Goal: Information Seeking & Learning: Learn about a topic

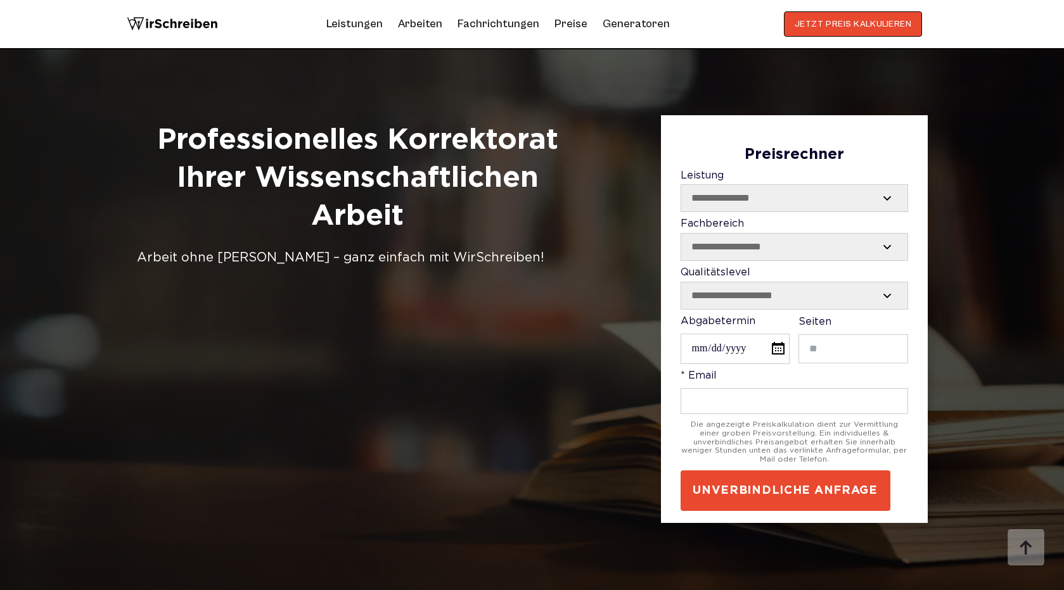
scroll to position [3274, 0]
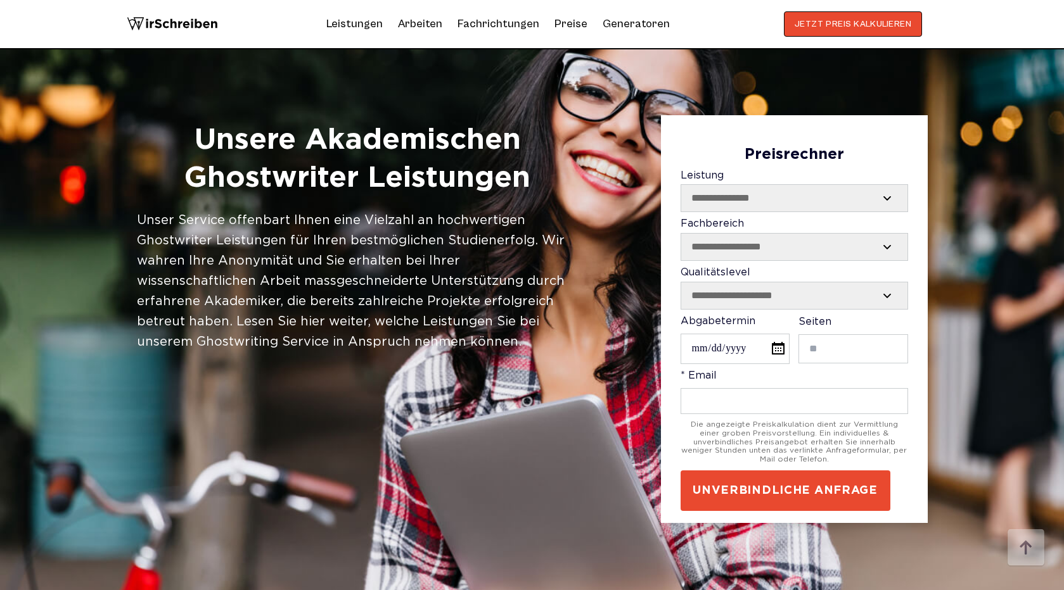
scroll to position [1322, 0]
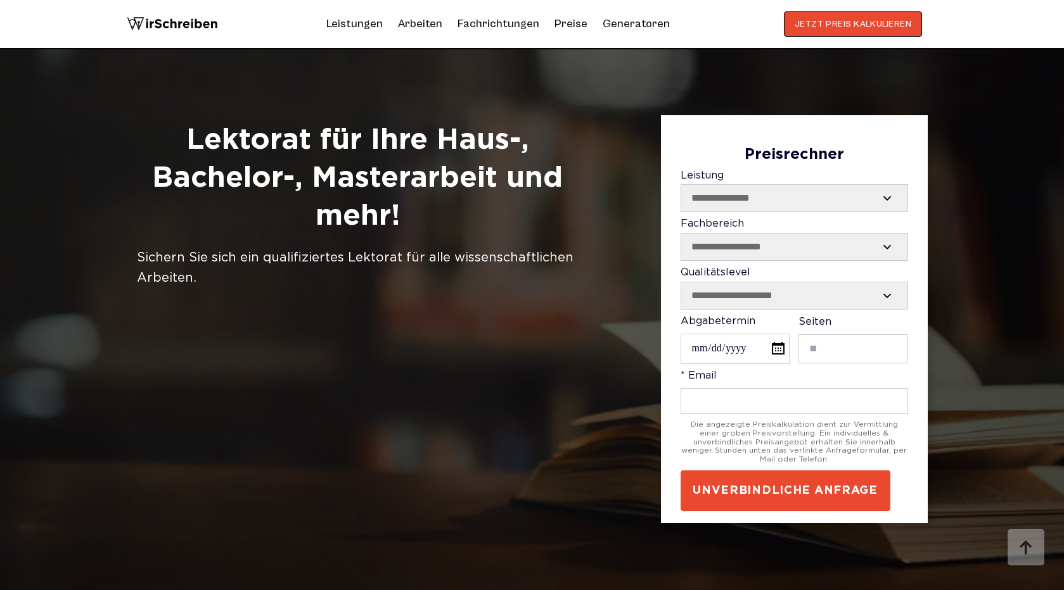
scroll to position [3766, 0]
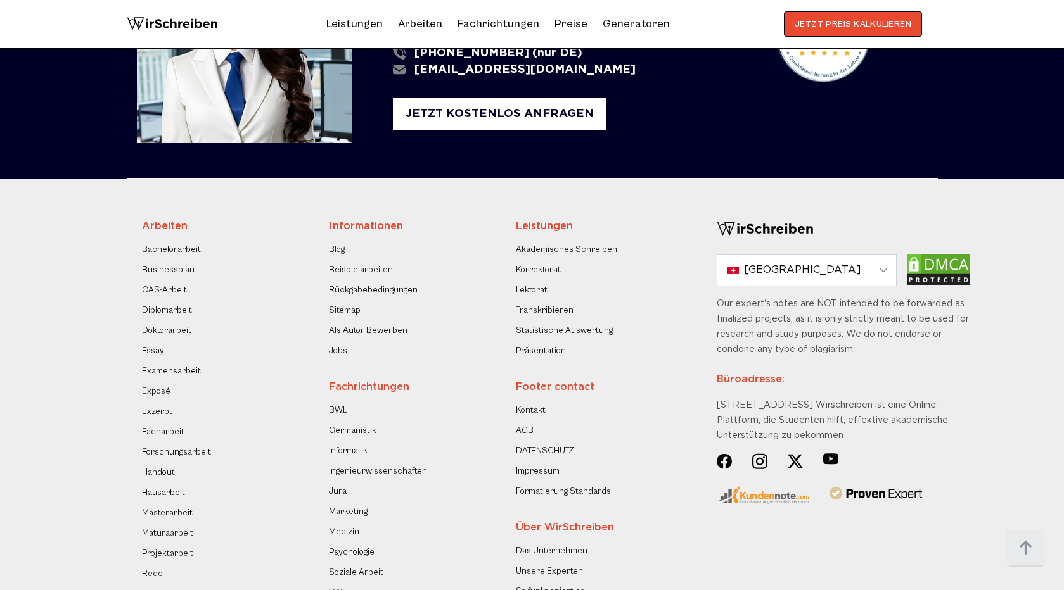
scroll to position [1876, 0]
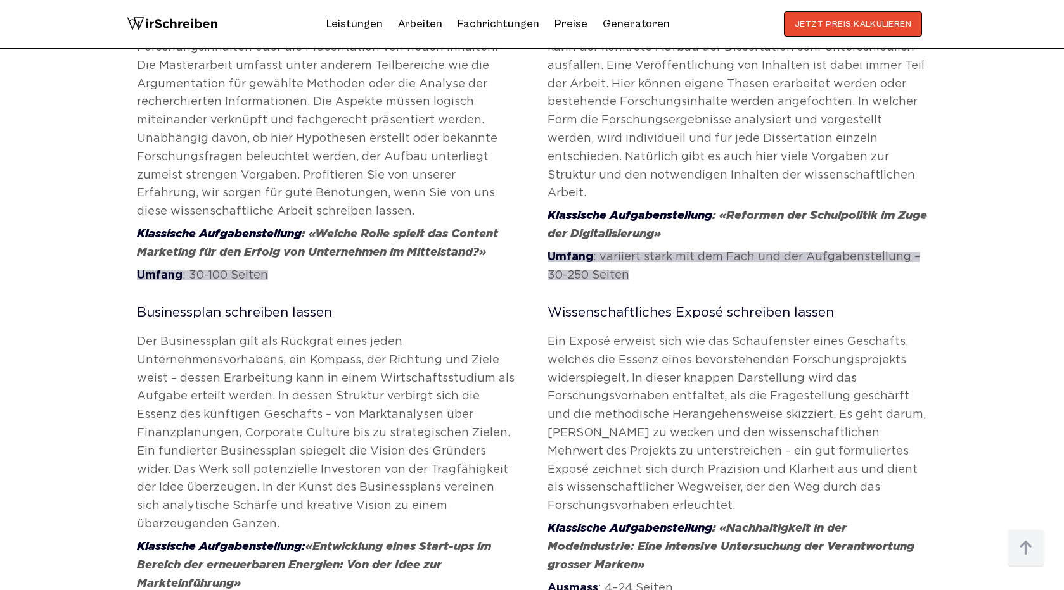
scroll to position [753, 0]
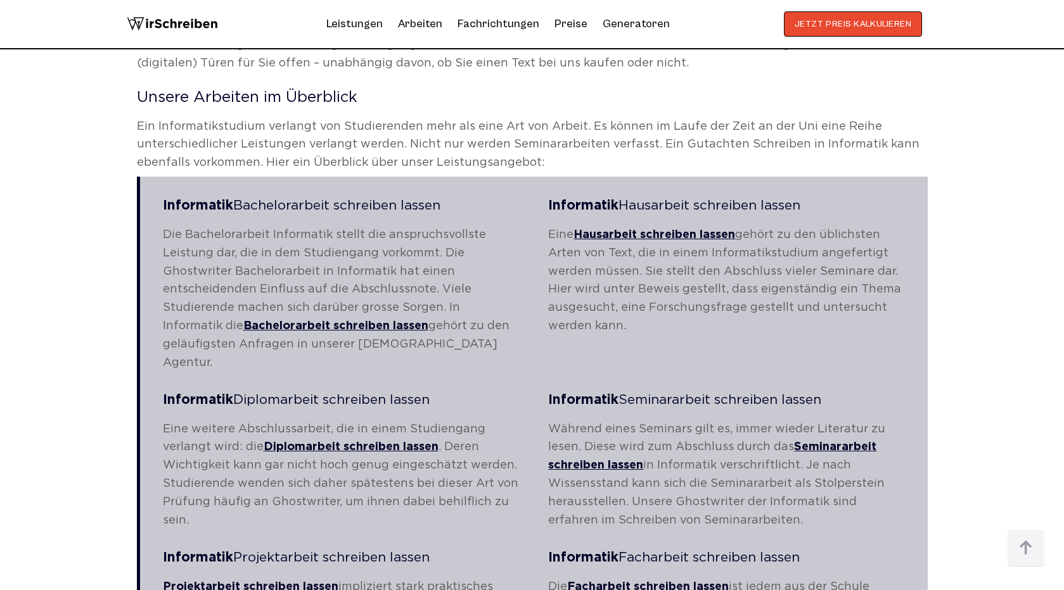
scroll to position [1746, 0]
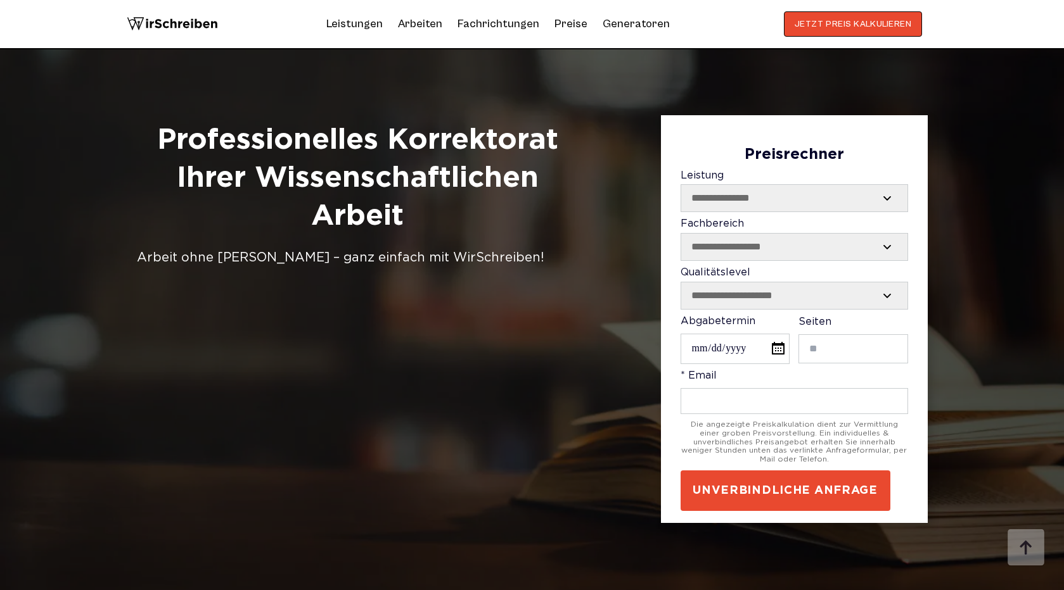
scroll to position [3395, 0]
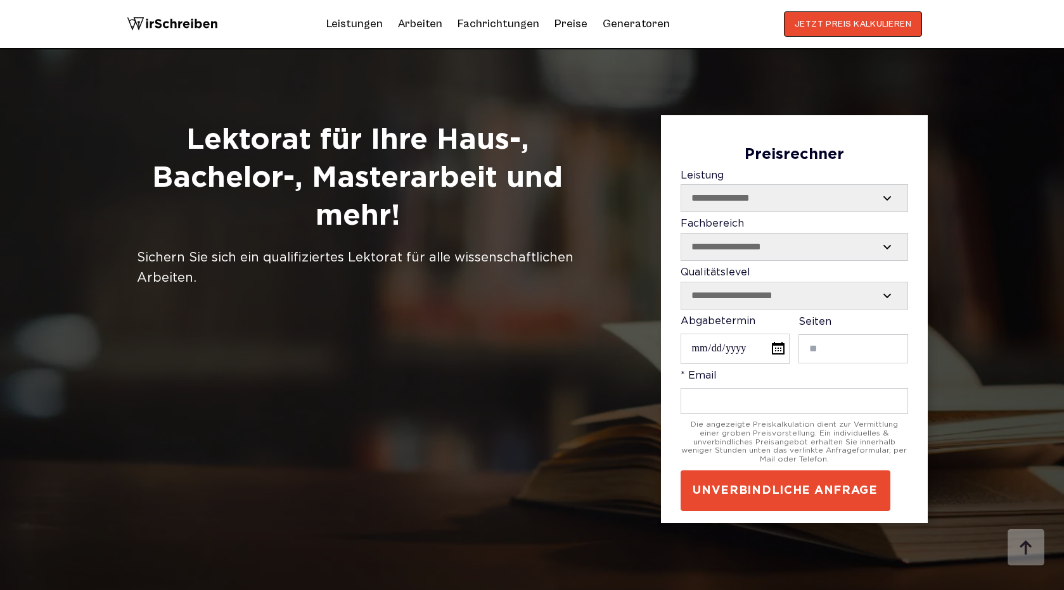
scroll to position [3887, 0]
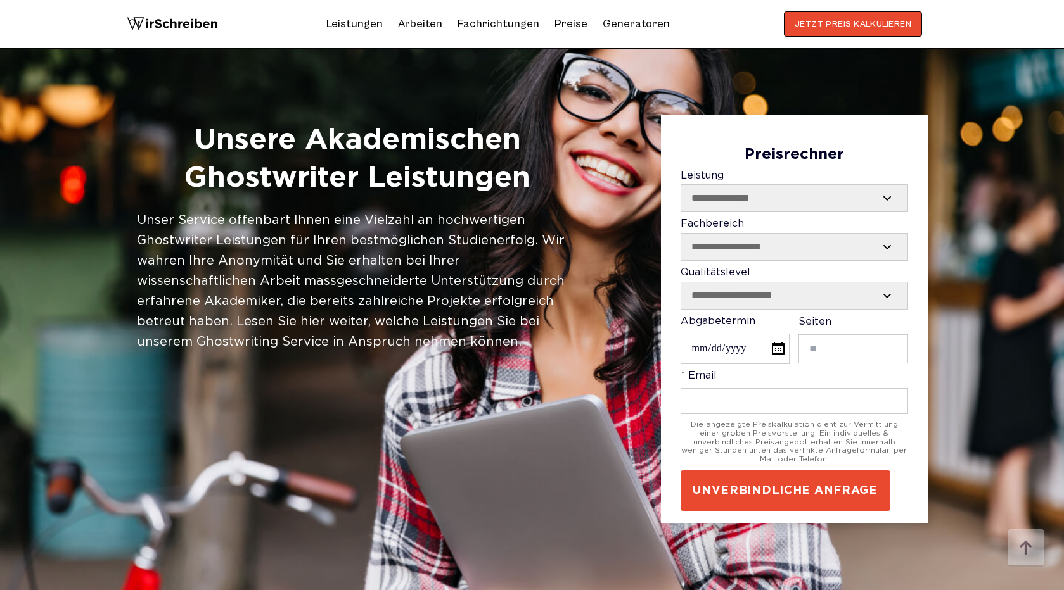
scroll to position [723, 0]
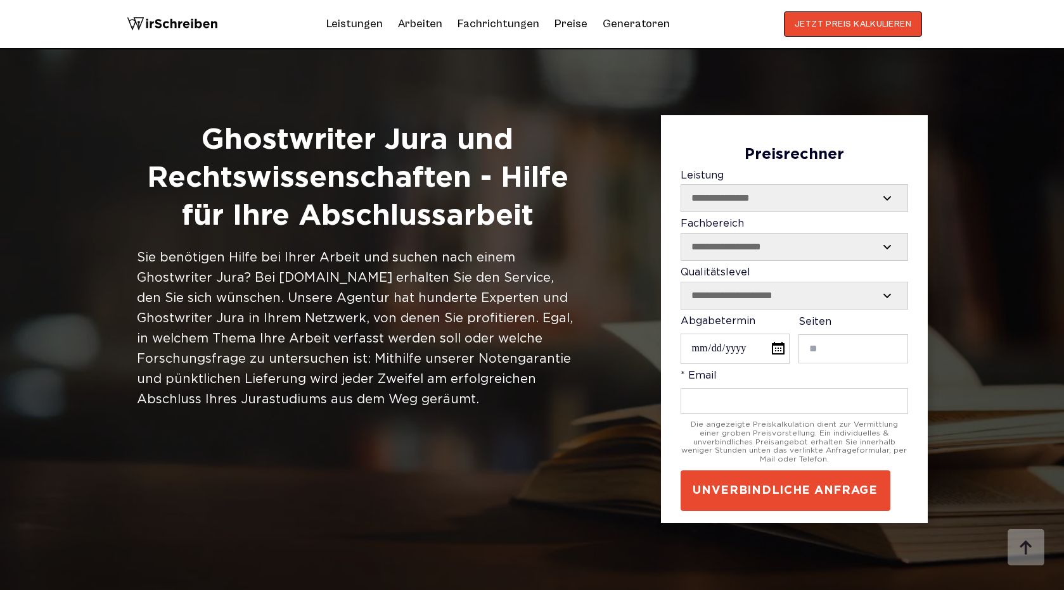
scroll to position [608, 0]
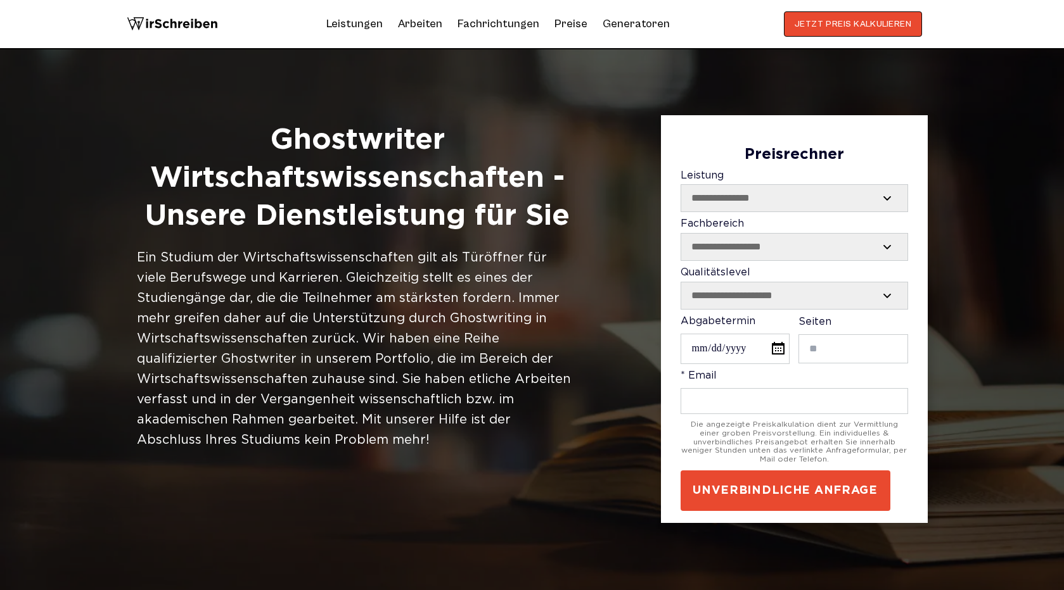
scroll to position [590, 0]
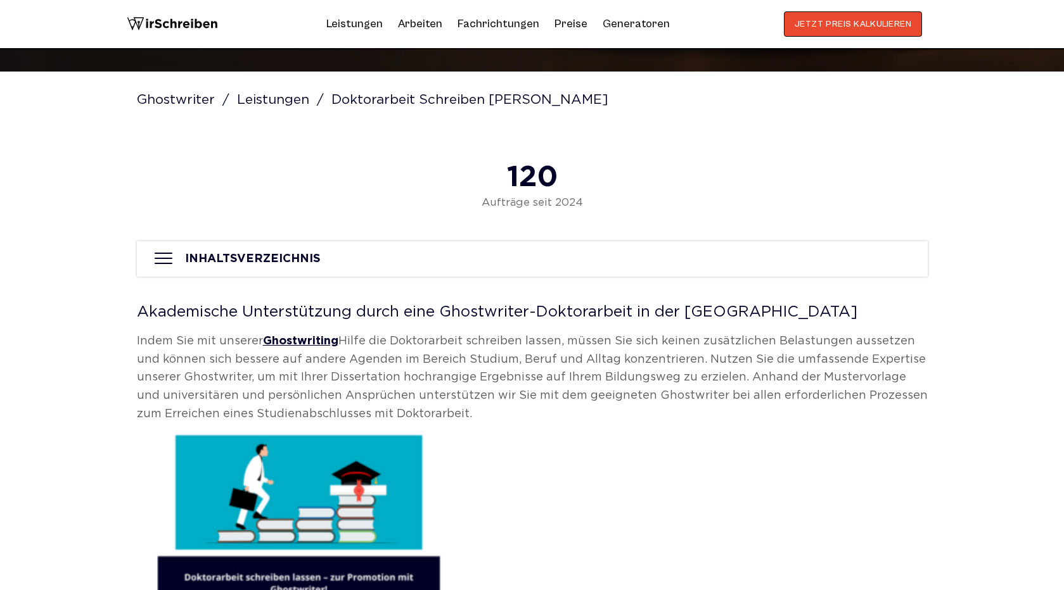
scroll to position [410, 0]
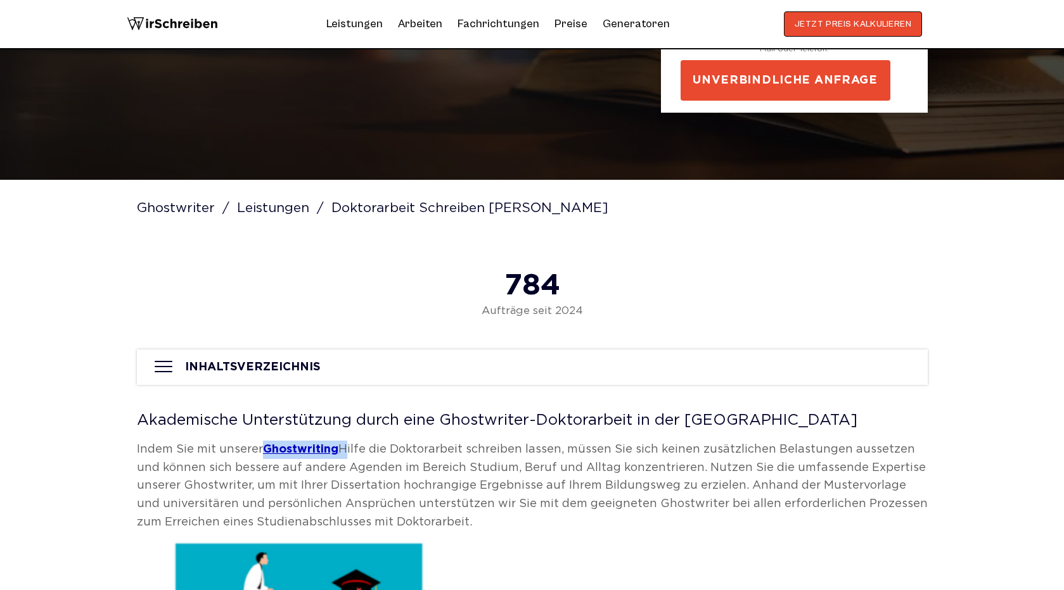
drag, startPoint x: 340, startPoint y: 450, endPoint x: 267, endPoint y: 447, distance: 73.6
click at [267, 447] on p "Indem Sie mit unserer Ghostwriting Hilfe die Doktorarbeit schreiben lassen, müs…" at bounding box center [532, 486] width 791 height 91
copy p "Ghostwriting"
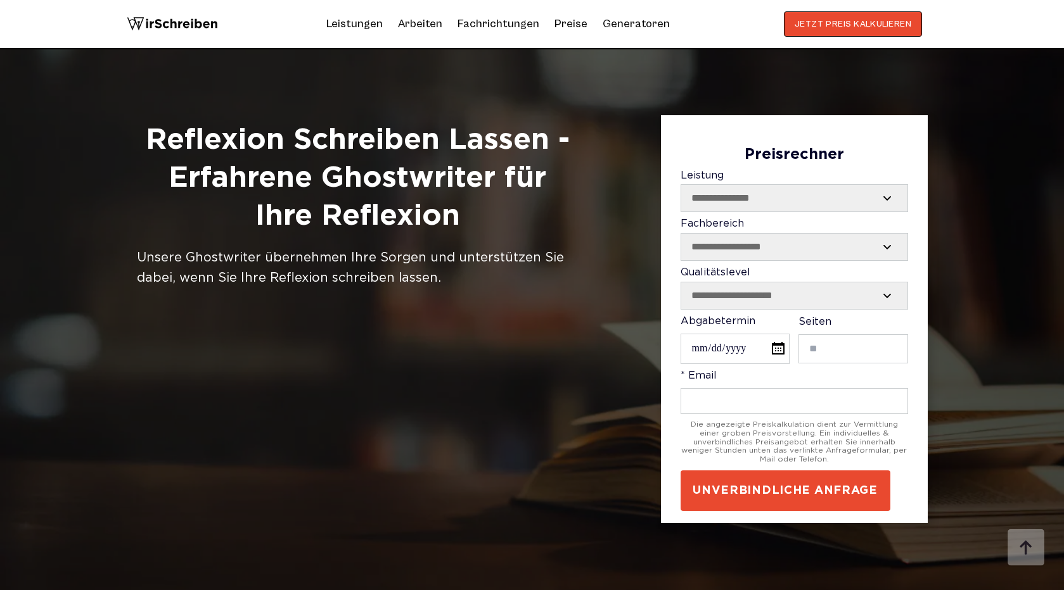
scroll to position [611, 0]
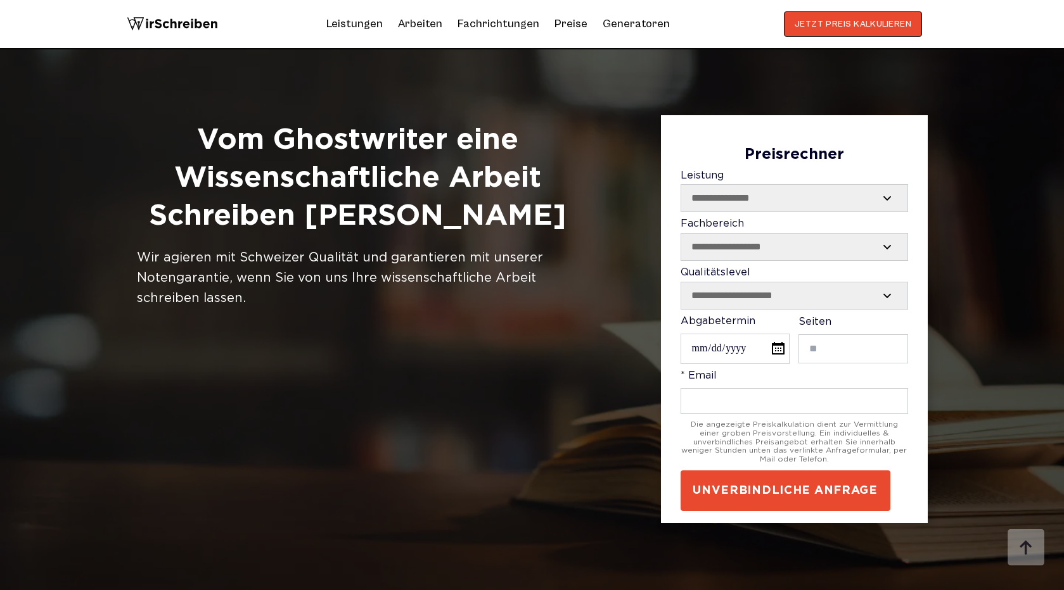
scroll to position [3547, 0]
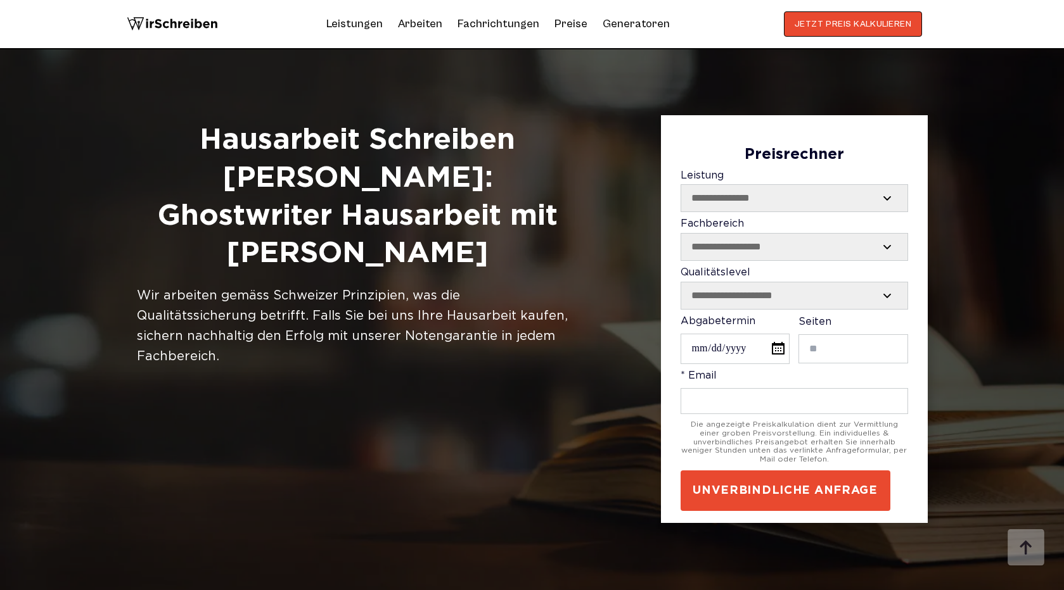
scroll to position [4609, 0]
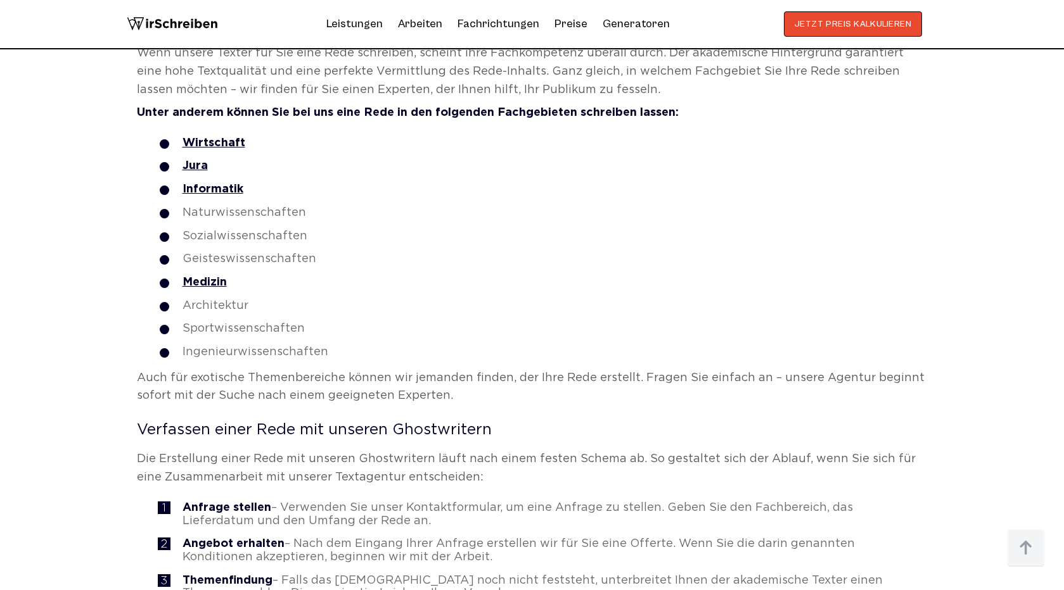
scroll to position [2989, 0]
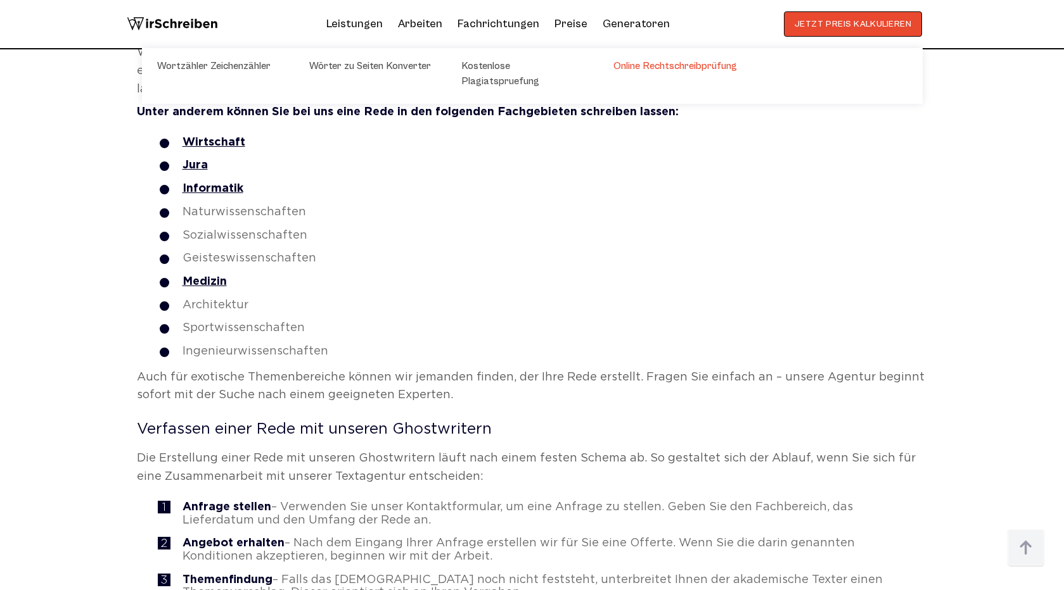
click at [633, 63] on link "Online Rechtschreibprüfung" at bounding box center [676, 65] width 127 height 15
click at [566, 67] on link "Kostenlose Plagiatspruefung" at bounding box center [524, 73] width 127 height 30
click at [369, 70] on link "Wörter zu Seiten Konverter" at bounding box center [372, 65] width 127 height 15
click at [246, 65] on link "Wortzähler Zeichenzähler" at bounding box center [220, 65] width 127 height 15
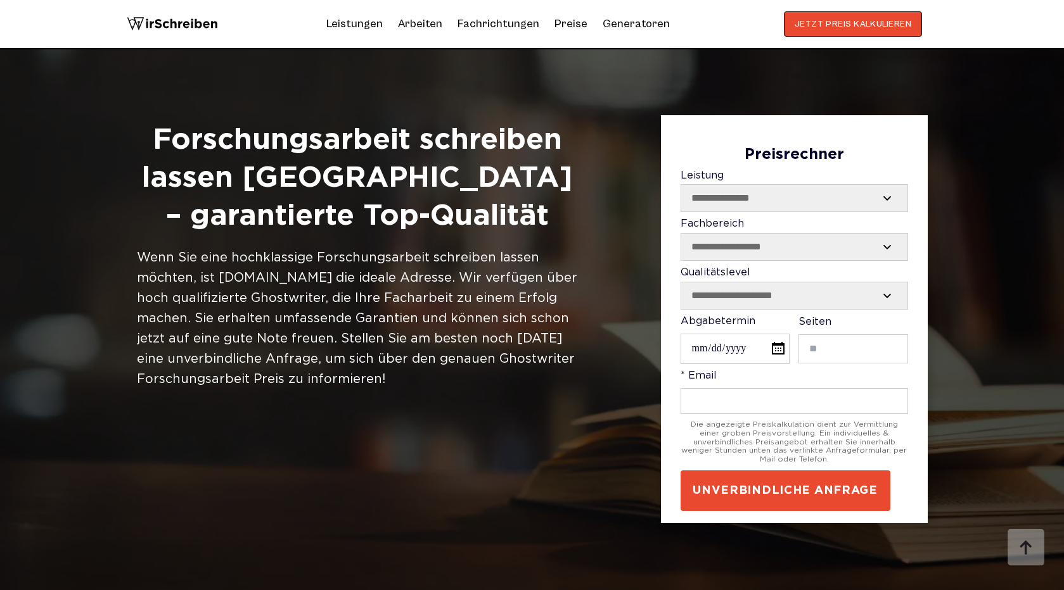
scroll to position [630, 0]
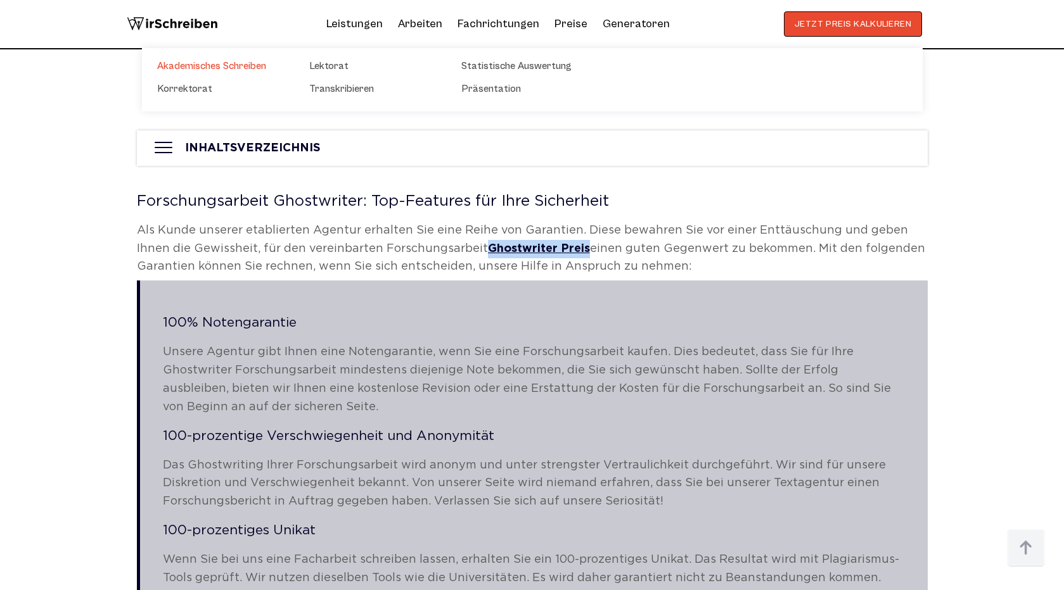
click at [229, 61] on link "Akademisches Schreiben" at bounding box center [220, 65] width 127 height 15
click at [198, 89] on link "Korrektorat" at bounding box center [220, 88] width 127 height 15
click at [338, 63] on link "Lektorat" at bounding box center [372, 65] width 127 height 15
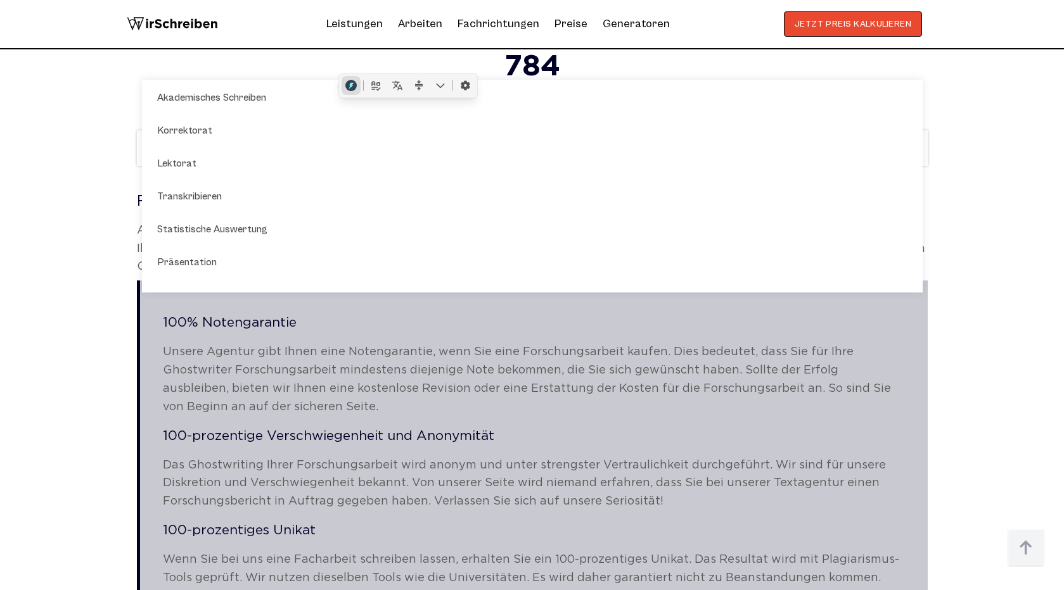
click at [342, 89] on button "button" at bounding box center [350, 85] width 19 height 19
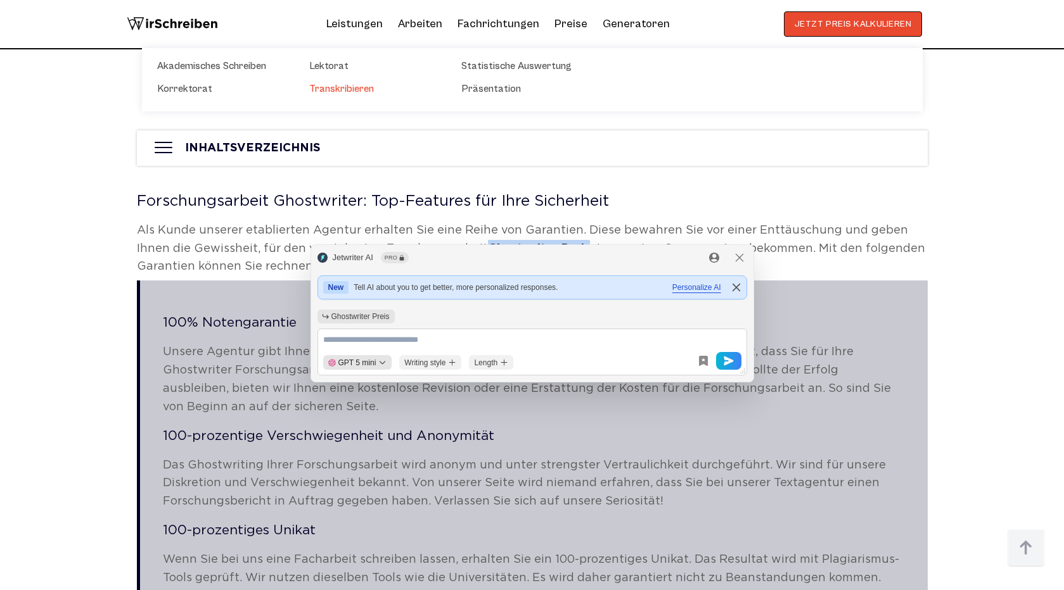
click at [352, 84] on link "Transkribieren" at bounding box center [372, 88] width 127 height 15
click at [501, 63] on link "Statistische Auswertung" at bounding box center [524, 65] width 127 height 15
click at [501, 87] on link "Präsentation" at bounding box center [524, 88] width 127 height 15
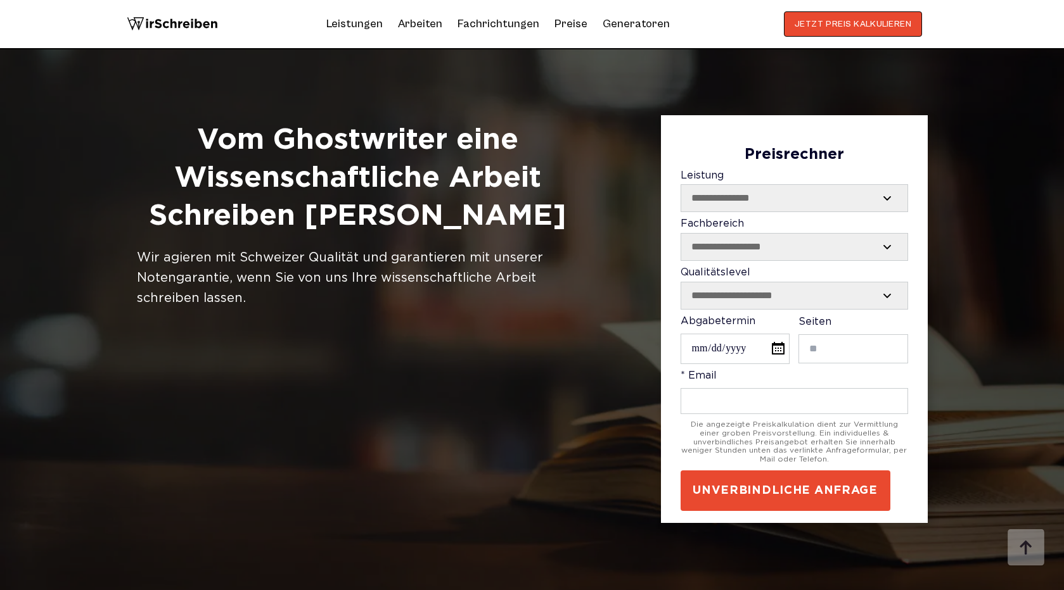
scroll to position [5012, 0]
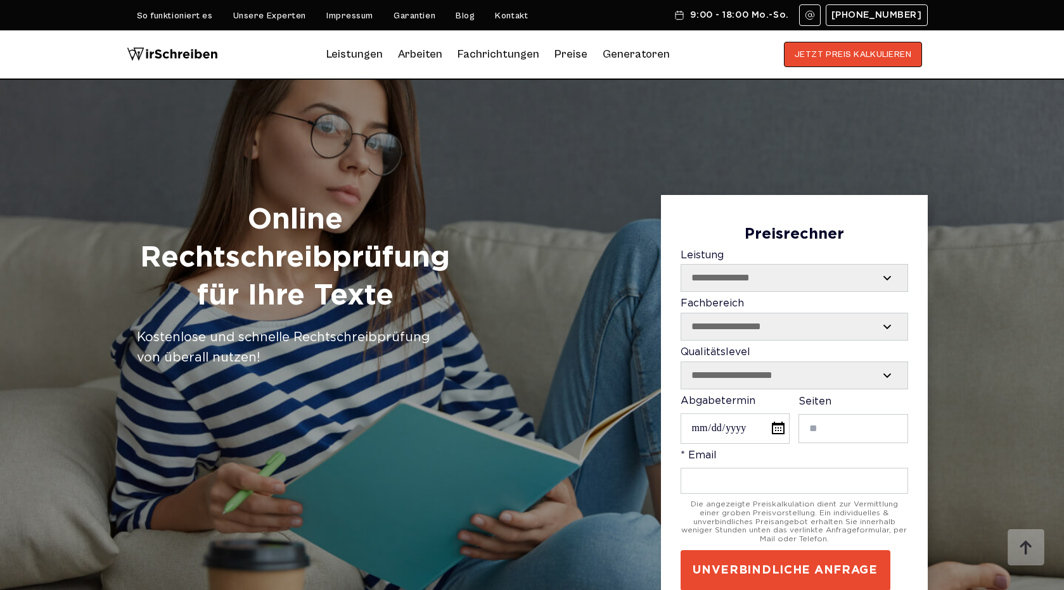
click at [572, 57] on link "Preise" at bounding box center [570, 54] width 33 height 13
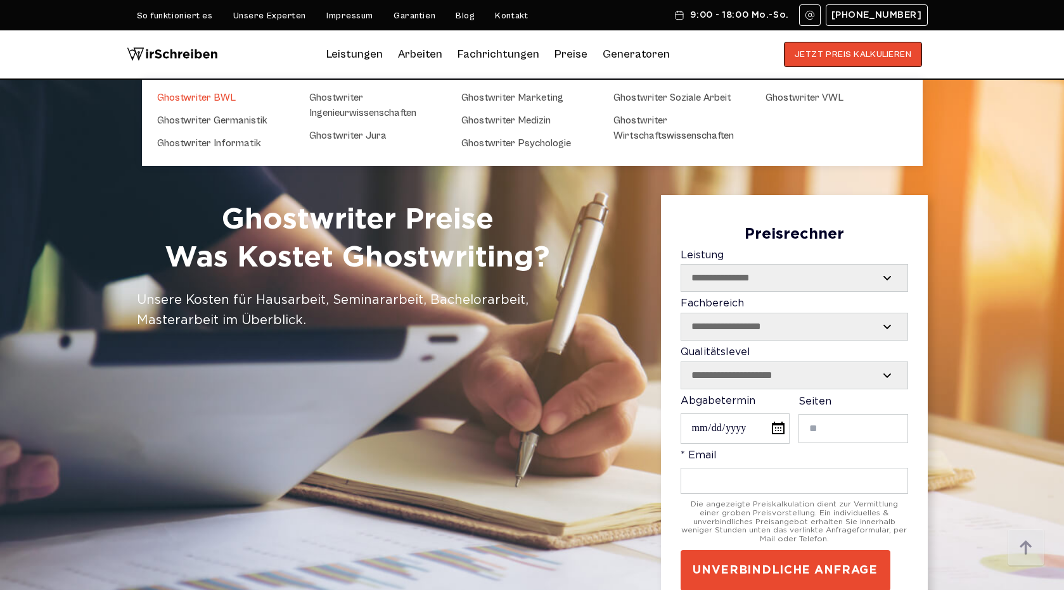
click at [218, 95] on link "Ghostwriter BWL" at bounding box center [220, 97] width 127 height 15
click at [219, 120] on link "Ghostwriter Germanistik" at bounding box center [220, 120] width 127 height 15
click at [220, 144] on link "Ghostwriter Informatik" at bounding box center [220, 143] width 127 height 15
click at [335, 94] on link "Ghostwriter Ingenieurwissenschaften" at bounding box center [372, 105] width 127 height 30
click at [350, 134] on link "Ghostwriter Jura" at bounding box center [372, 135] width 127 height 15
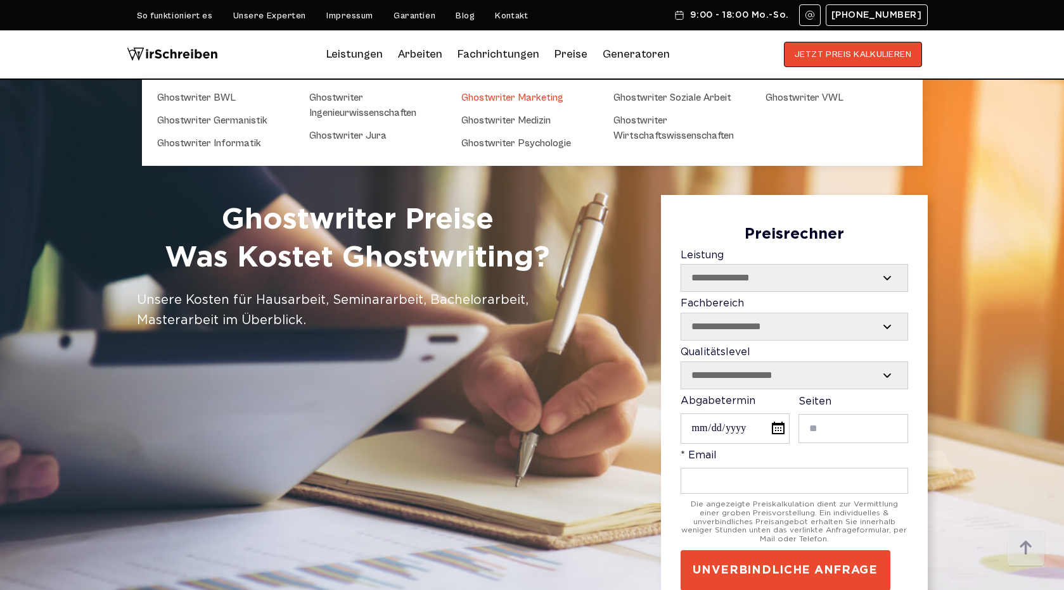
click at [514, 96] on link "Ghostwriter Marketing" at bounding box center [524, 97] width 127 height 15
click at [514, 123] on link "Ghostwriter Medizin" at bounding box center [524, 120] width 127 height 15
click at [514, 145] on link "Ghostwriter Psychologie" at bounding box center [524, 143] width 127 height 15
click at [635, 101] on link "Ghostwriter Soziale Arbeit" at bounding box center [676, 97] width 127 height 15
click at [635, 125] on link "Ghostwriter Wirtschaftswissenschaften" at bounding box center [676, 128] width 127 height 30
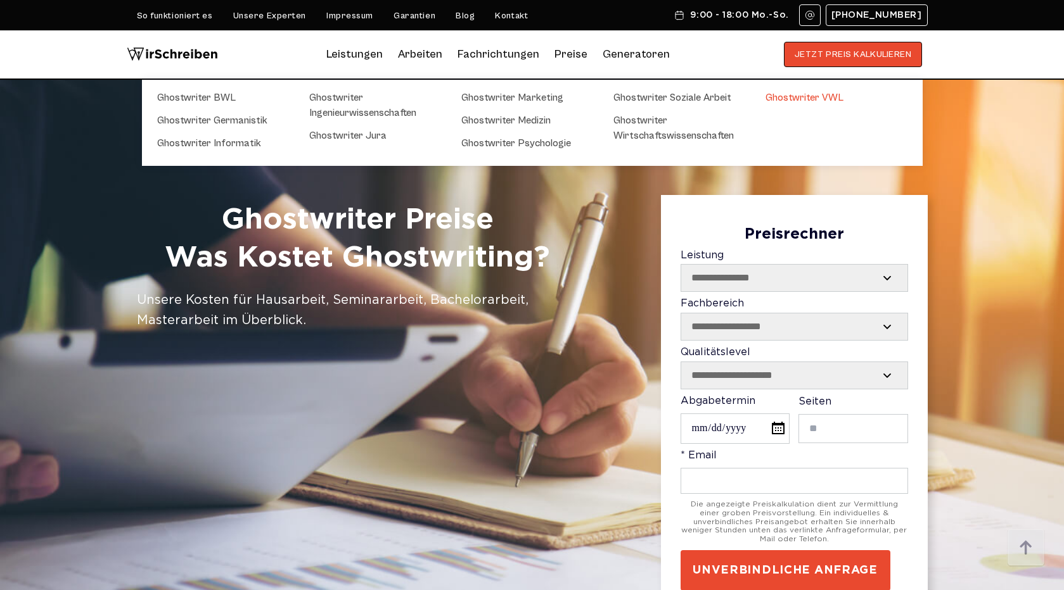
click at [772, 96] on link "Ghostwriter VWL" at bounding box center [828, 97] width 127 height 15
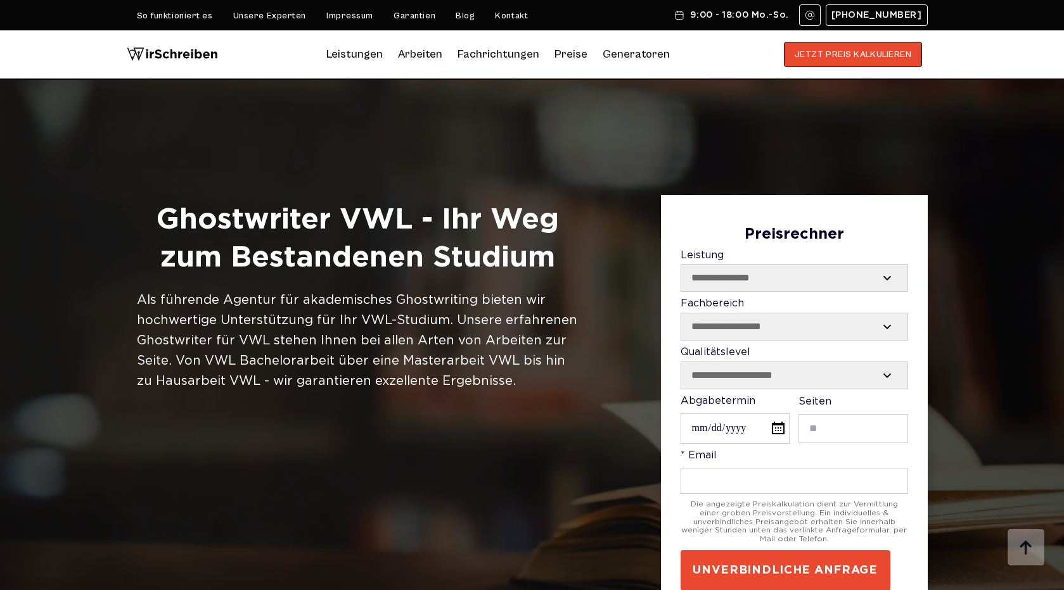
click at [187, 218] on h1 "Ghostwriter VWL - Ihr Weg zum Bestandenen Studium" at bounding box center [357, 239] width 441 height 76
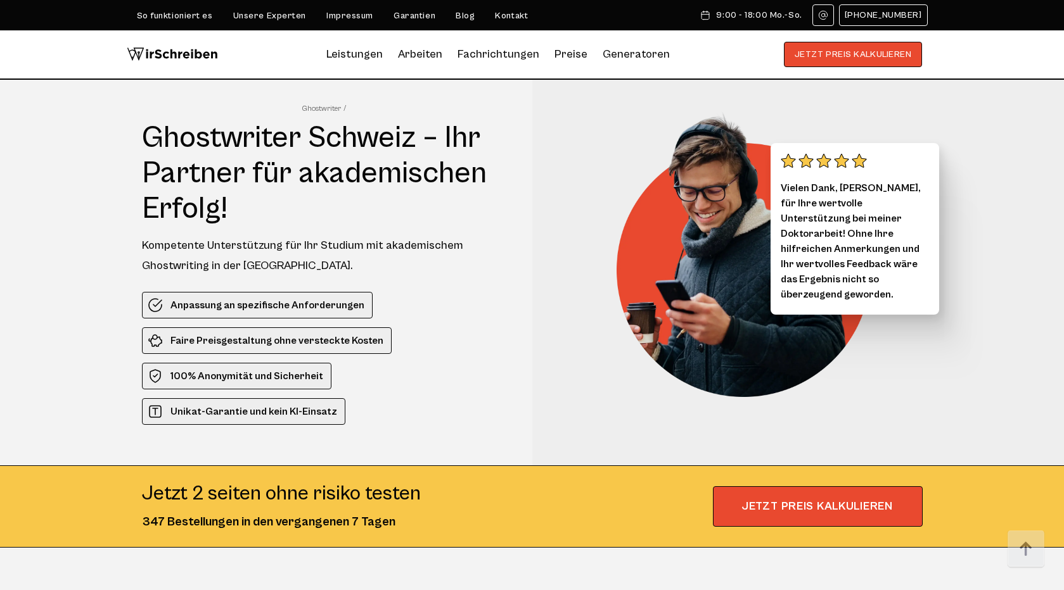
click at [183, 12] on link "So funktioniert es" at bounding box center [175, 16] width 76 height 10
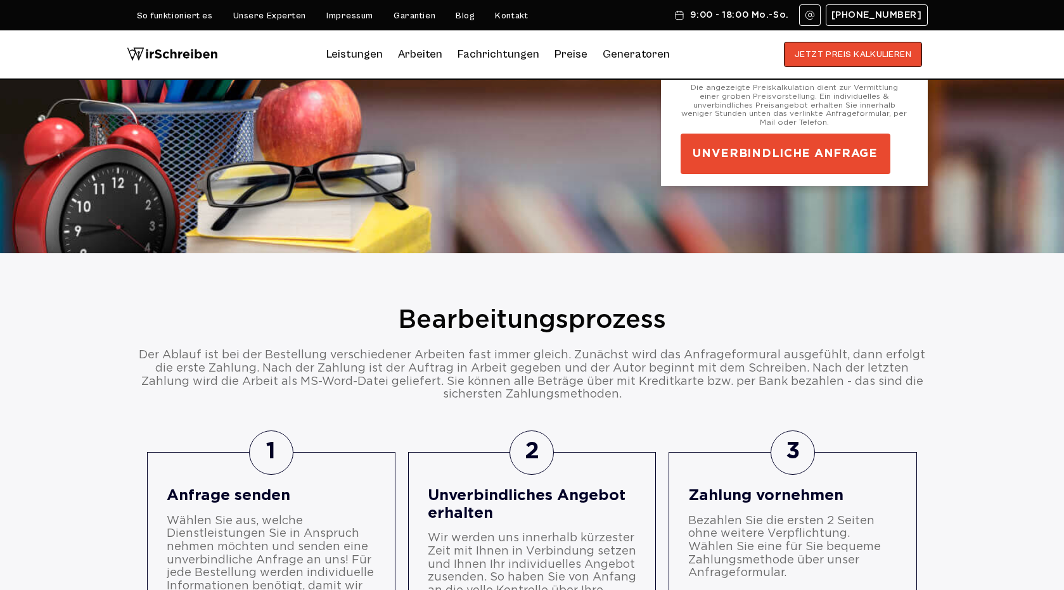
scroll to position [187, 0]
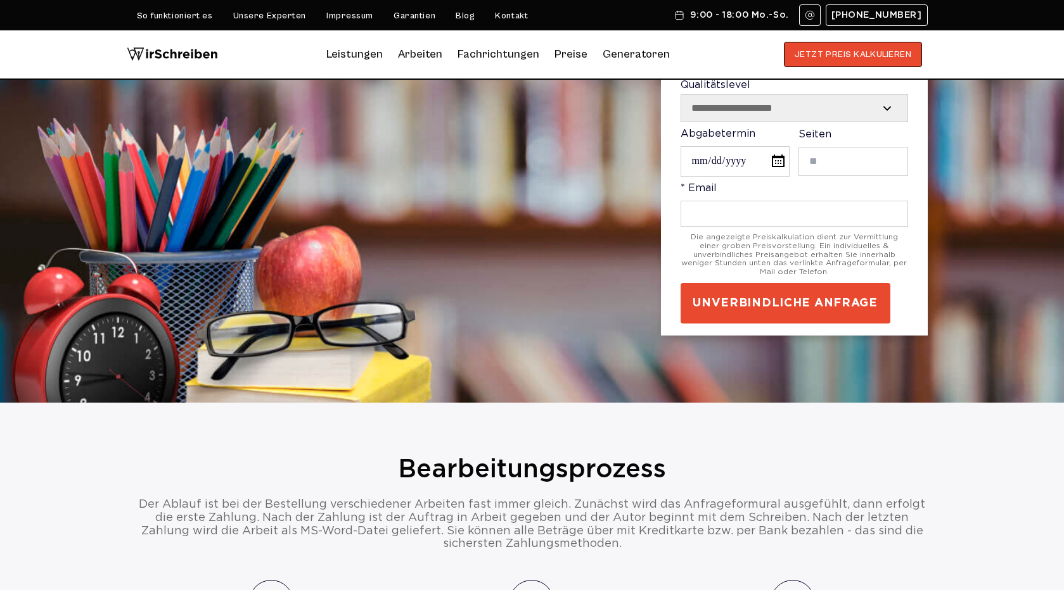
click at [259, 15] on link "Unsere Experten" at bounding box center [269, 16] width 73 height 10
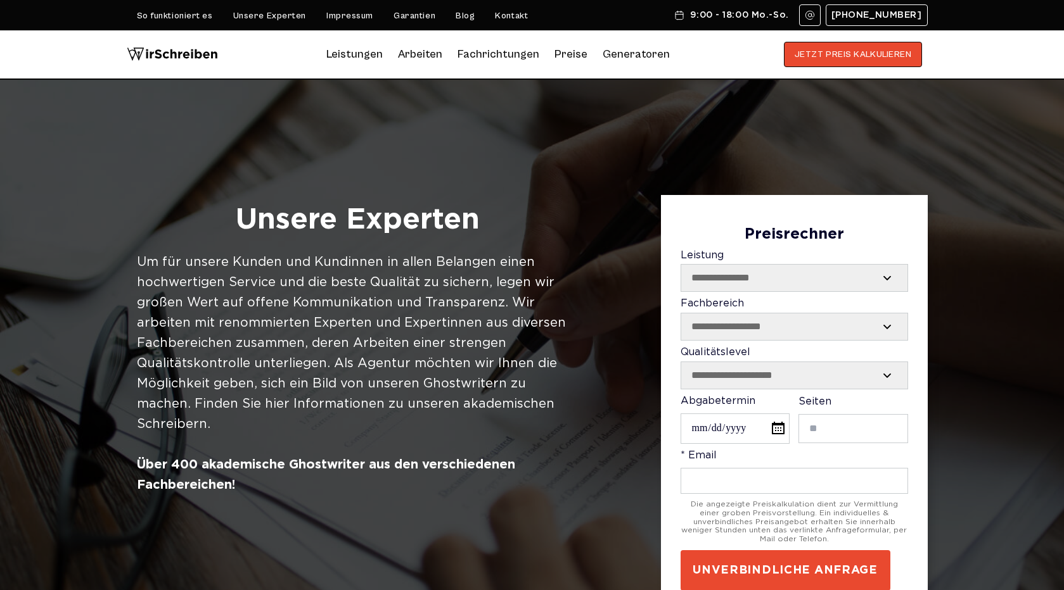
click at [403, 11] on link "Garantien" at bounding box center [414, 16] width 42 height 10
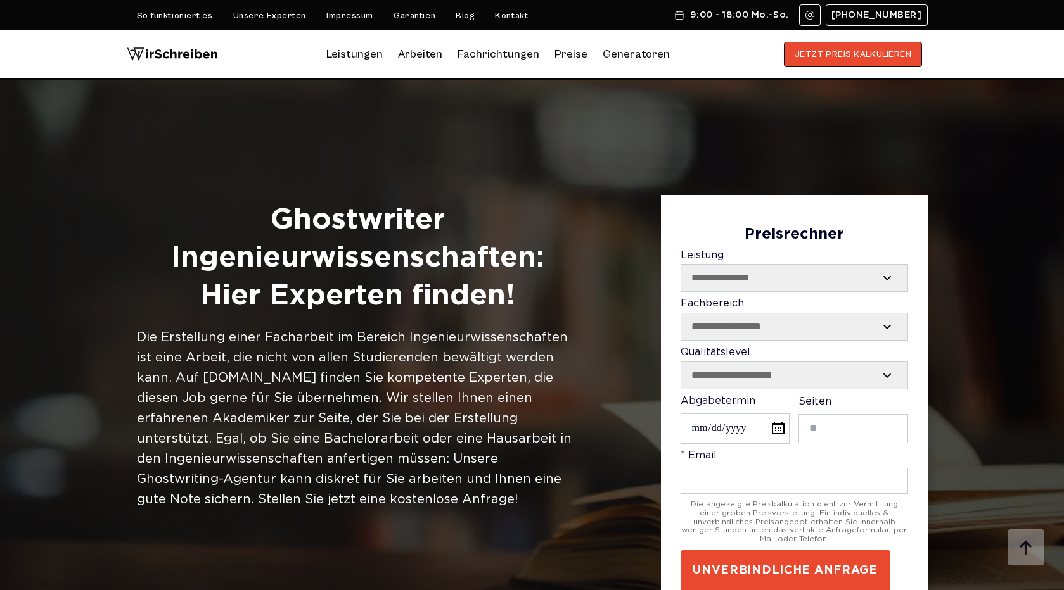
click at [187, 59] on img at bounding box center [172, 54] width 91 height 25
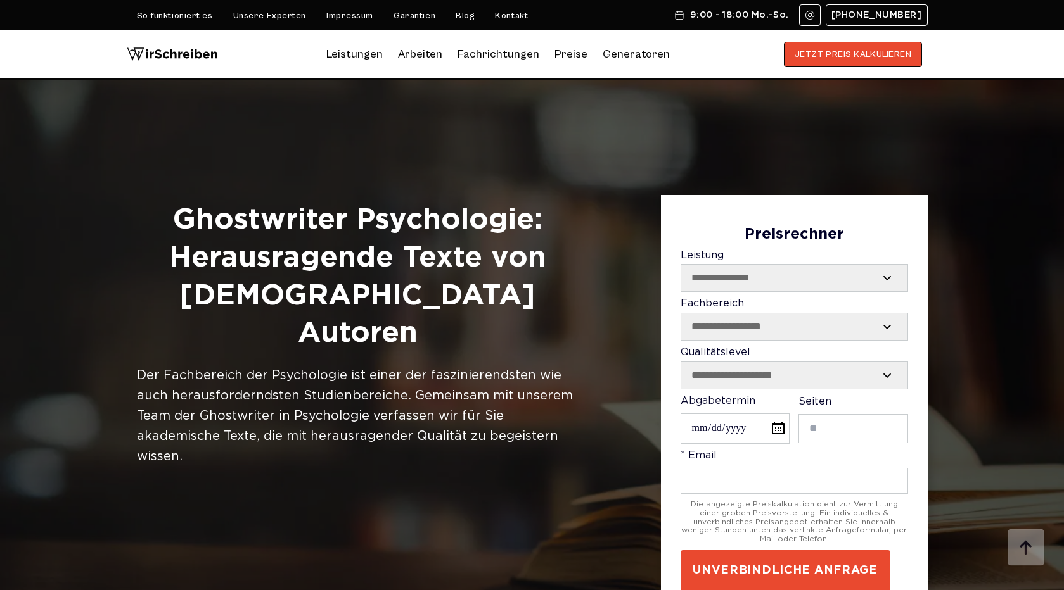
click at [259, 224] on h1 "Ghostwriter Psychologie: Herausragende Texte von Schweizer Autoren" at bounding box center [357, 276] width 441 height 151
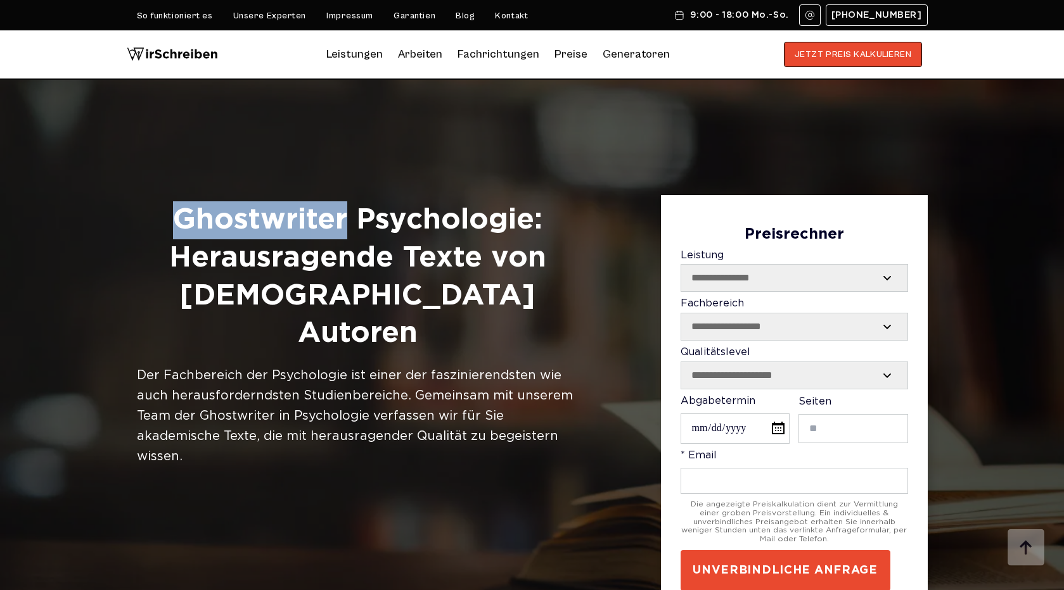
click at [259, 224] on h1 "Ghostwriter Psychologie: Herausragende Texte von Schweizer Autoren" at bounding box center [357, 276] width 441 height 151
click at [448, 203] on div "Ghostwriter Psychologie: Herausragende Texte von Schweizer Autoren Der Fachbere…" at bounding box center [357, 331] width 441 height 272
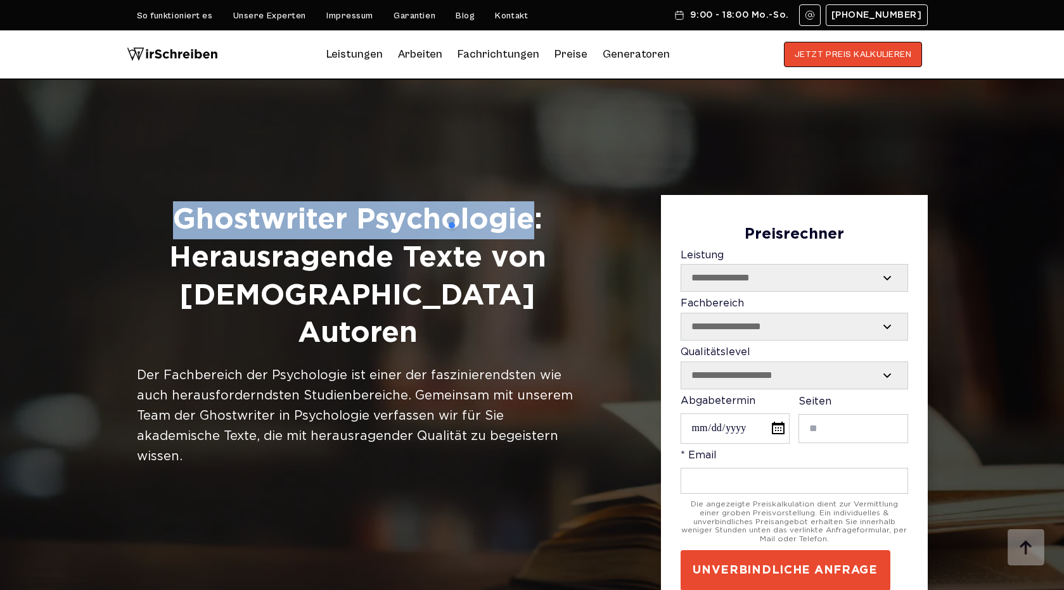
click at [443, 224] on h1 "Ghostwriter Psychologie: Herausragende Texte von Schweizer Autoren" at bounding box center [357, 276] width 441 height 151
copy h1 "Ghostwriter Psychologie"
